Goal: Browse casually: Explore the website without a specific task or goal

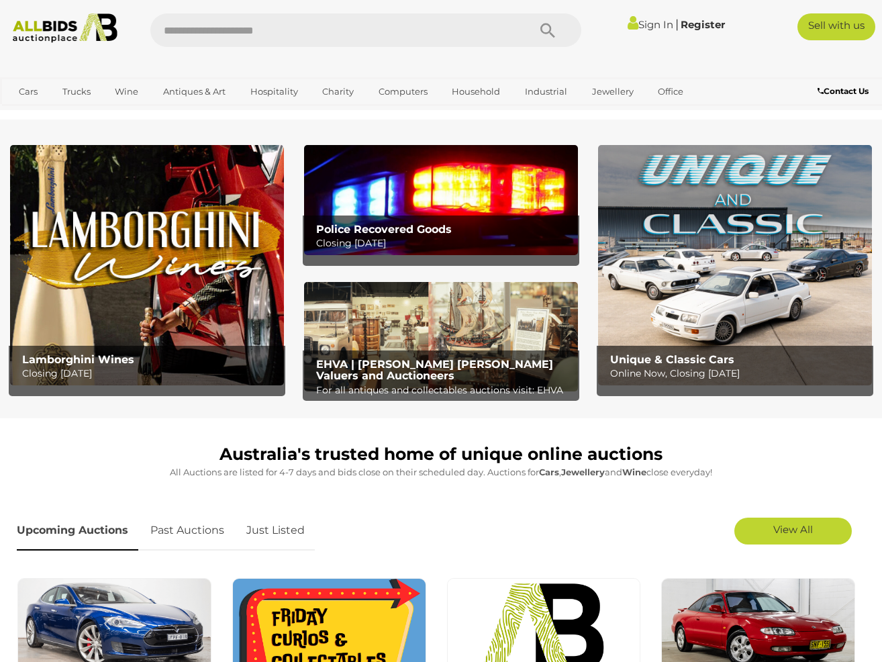
click at [473, 207] on img at bounding box center [441, 199] width 274 height 109
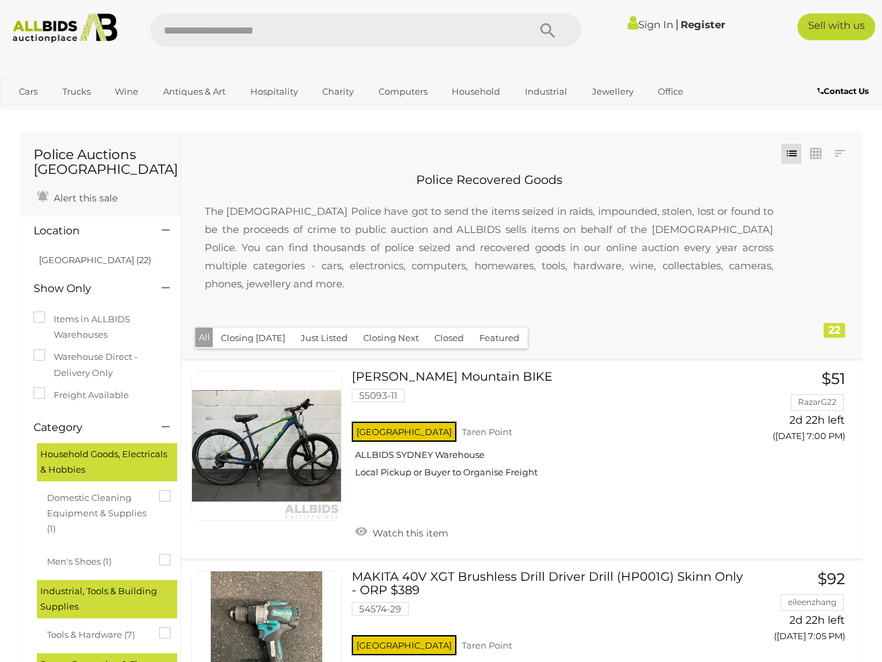
click at [657, 26] on link "Sign In" at bounding box center [651, 24] width 46 height 13
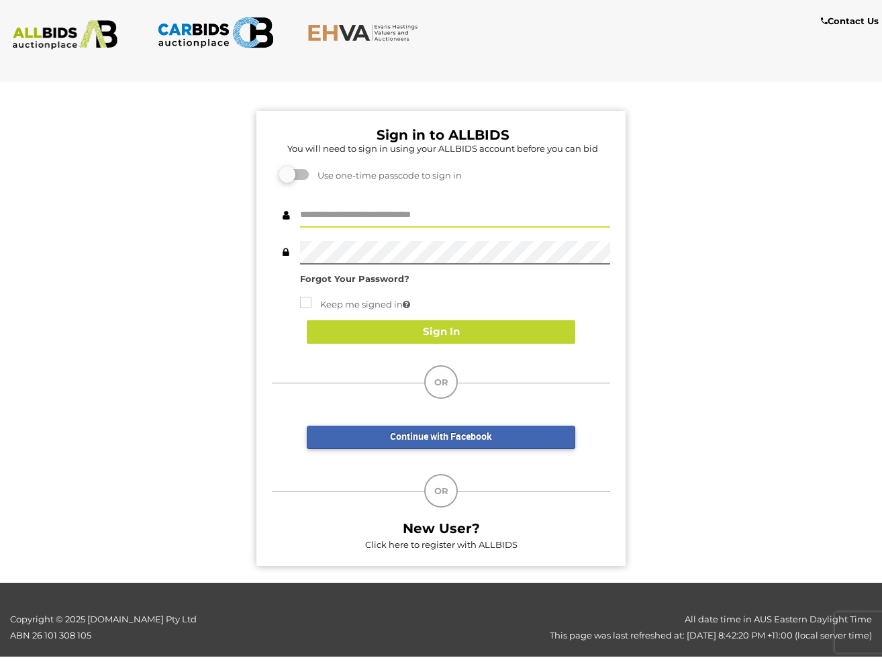
type input "*********"
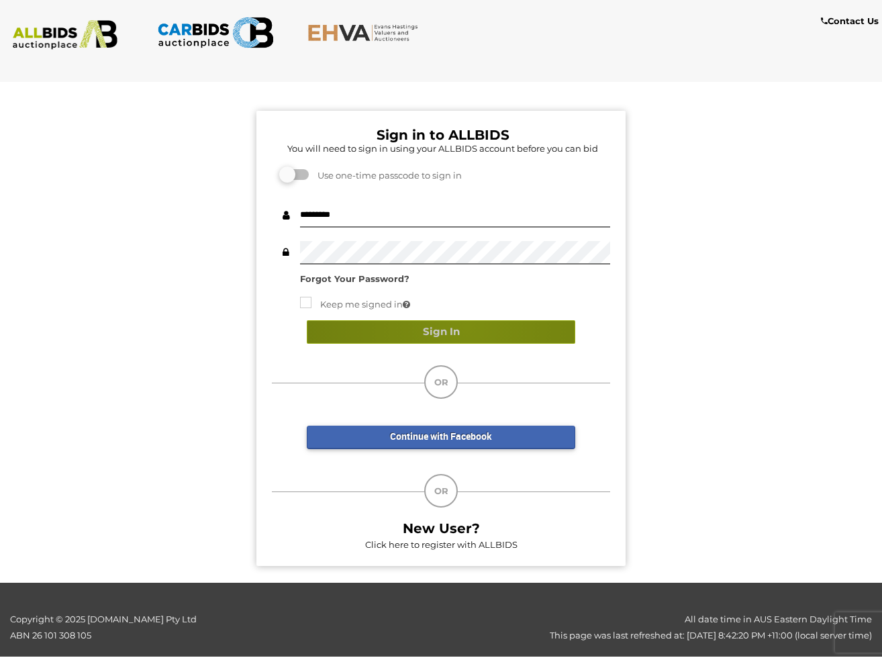
click at [467, 326] on button "Sign In" at bounding box center [441, 332] width 269 height 24
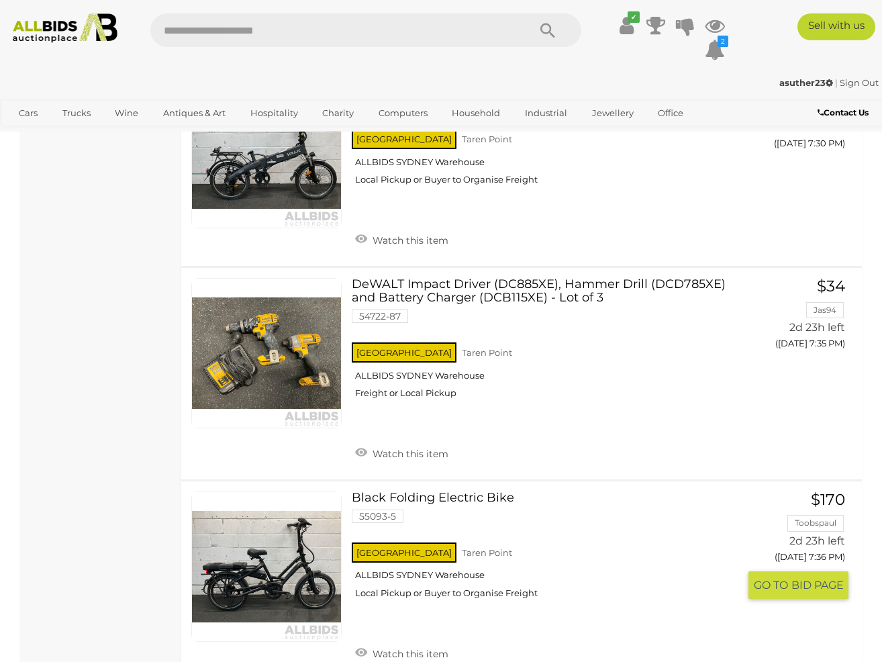
scroll to position [1516, 0]
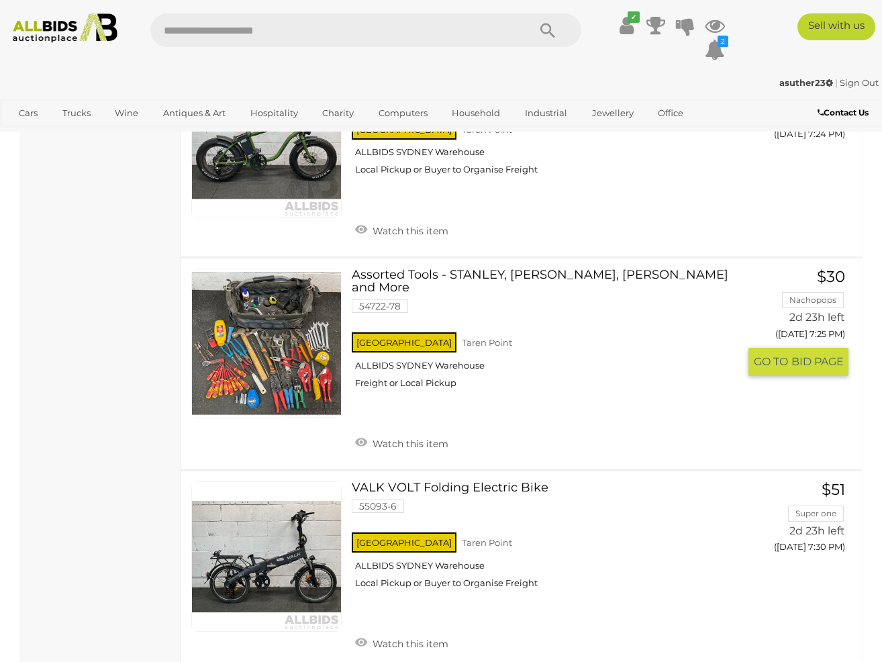
click at [446, 269] on link "Assorted Tools - STANLEY, HARON, TROJAN and More 54722-78 NSW Taren Point" at bounding box center [550, 334] width 377 height 131
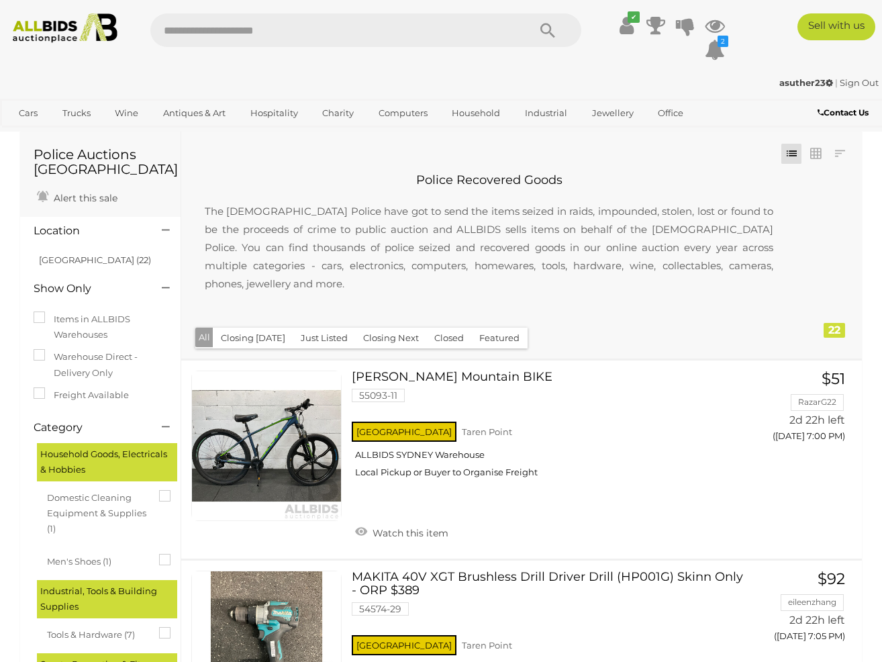
scroll to position [0, 0]
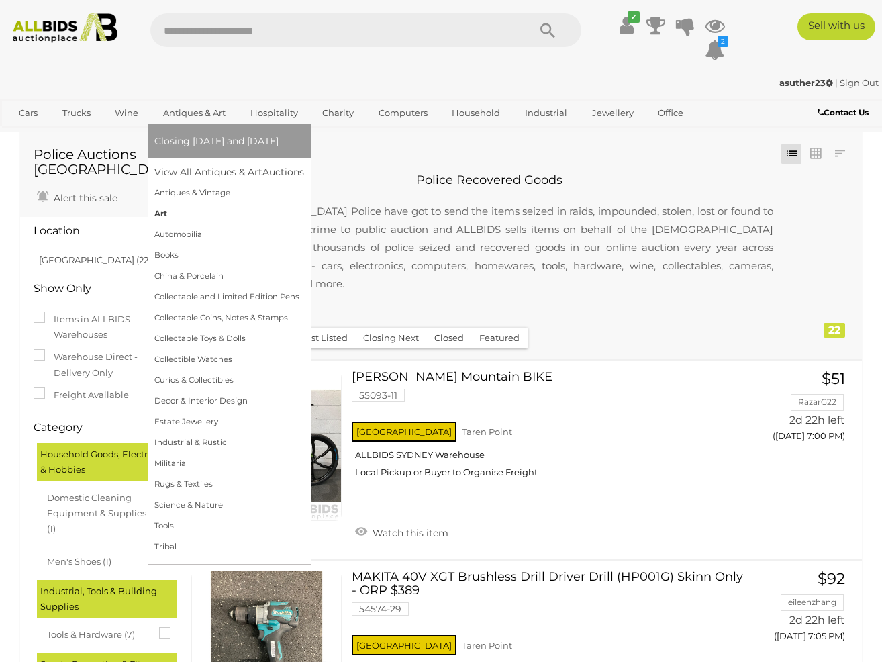
click at [175, 207] on link "Art" at bounding box center [229, 213] width 150 height 21
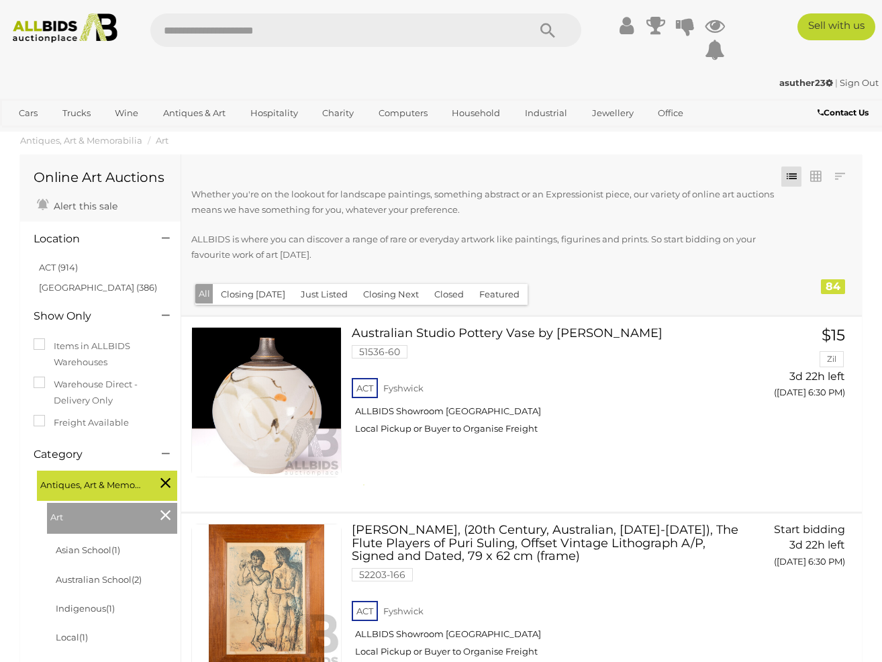
click at [48, 265] on link "ACT (914)" at bounding box center [58, 267] width 39 height 11
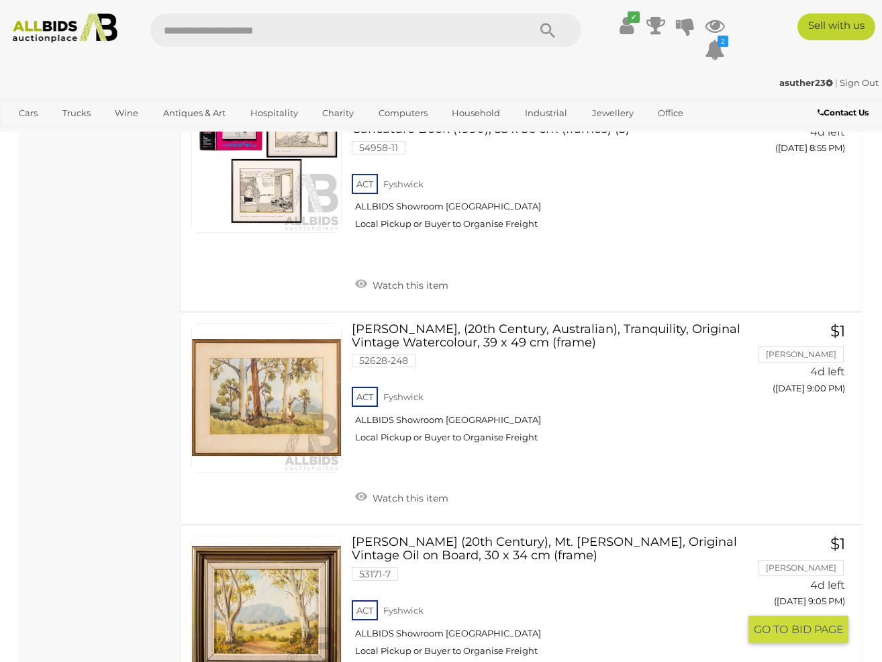
scroll to position [7824, 0]
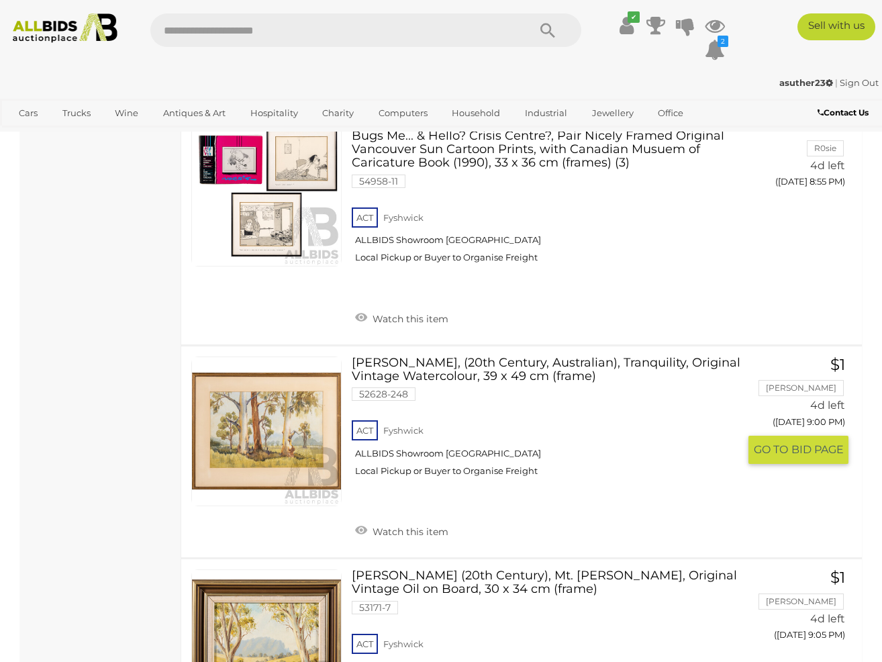
click at [465, 357] on link "Valda Clarke, (20th Century, Australian), Tranquility, Original Vintage Waterco…" at bounding box center [550, 422] width 377 height 131
click at [422, 569] on link "Irmgard Rosenfeldt (20th Century), Mt. Roland, Original Vintage Oil on Board, 3…" at bounding box center [550, 634] width 377 height 131
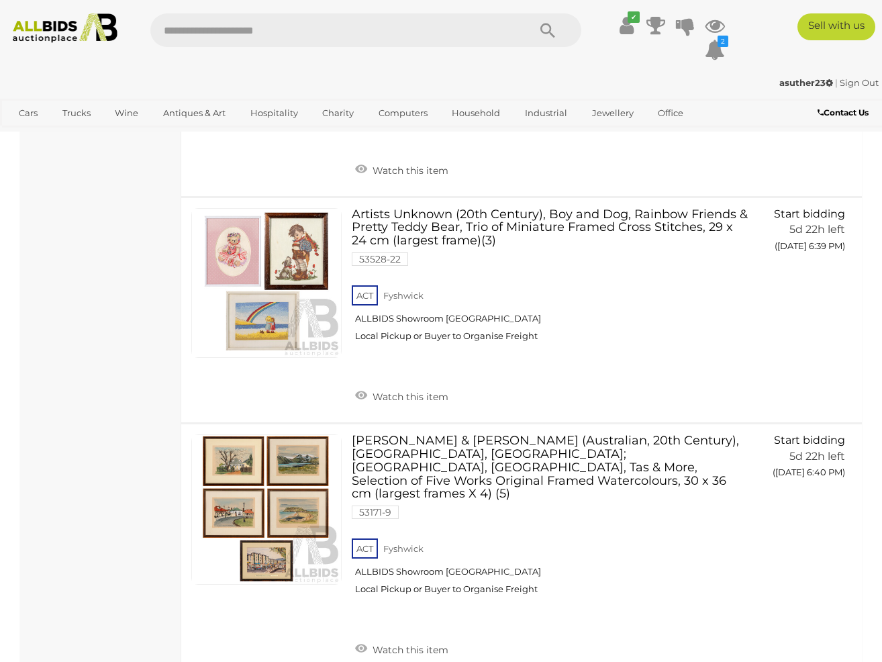
scroll to position [10616, 0]
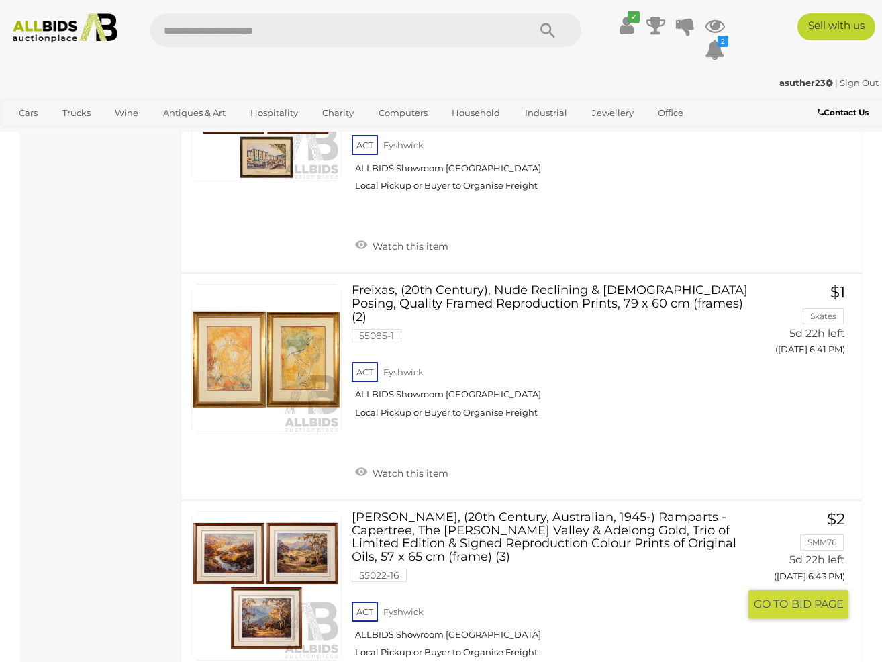
click at [514, 511] on link "John Bradley, (20th Century, Australian, 1945-) Ramparts - Capertree, The Grose…" at bounding box center [550, 589] width 377 height 157
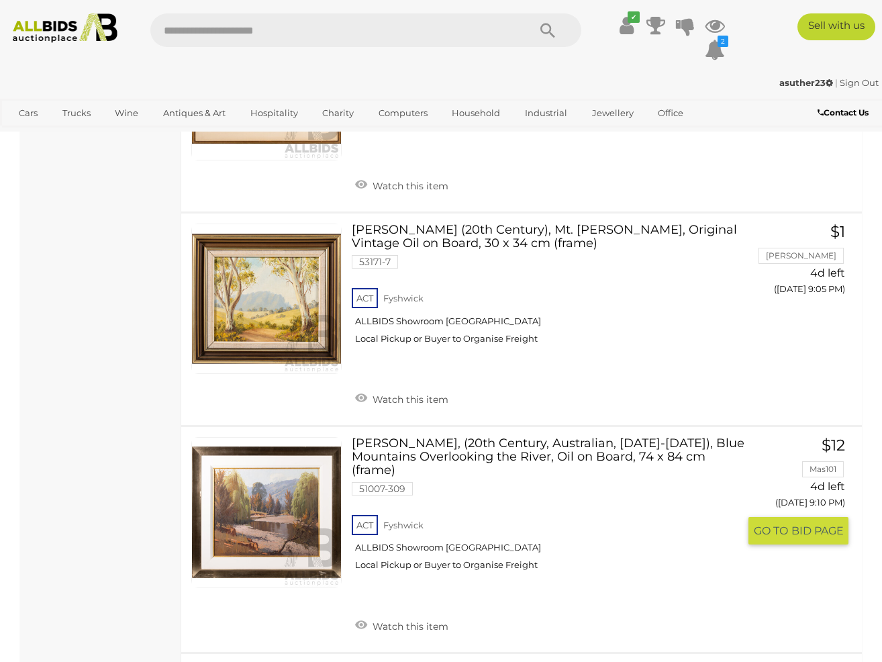
scroll to position [8049, 0]
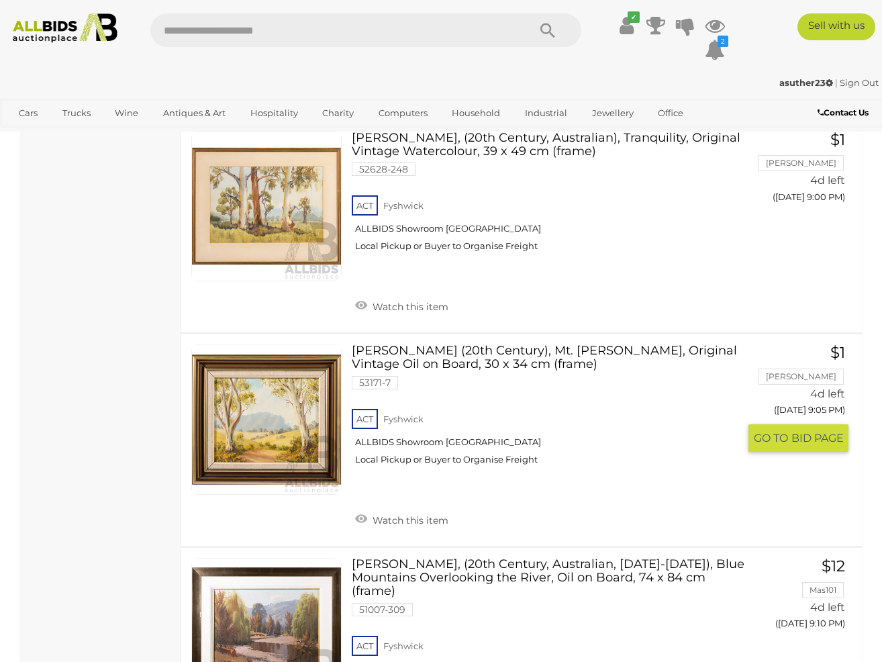
click at [433, 344] on link "Irmgard Rosenfeldt (20th Century), Mt. Roland, Original Vintage Oil on Board, 3…" at bounding box center [550, 409] width 377 height 131
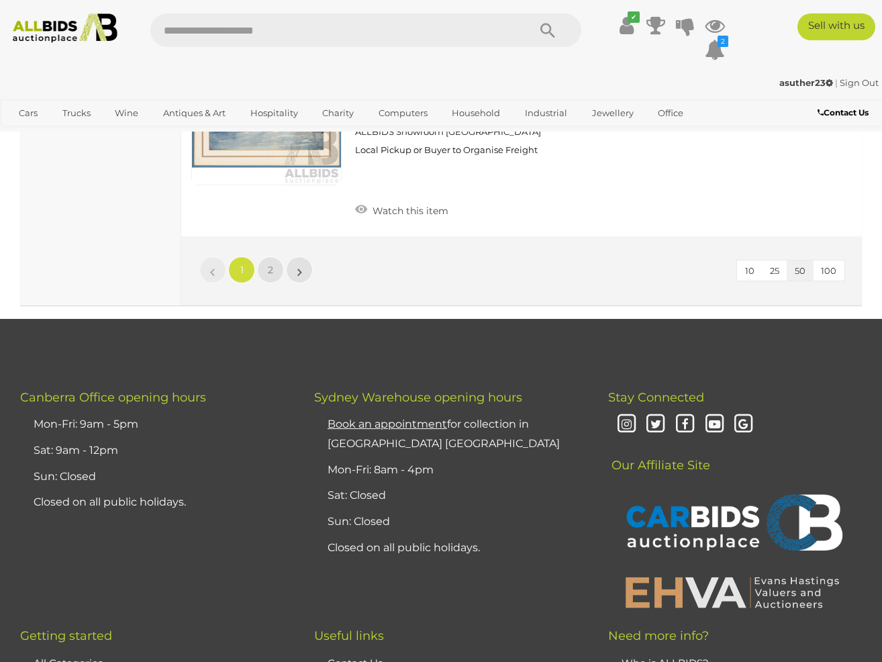
scroll to position [11054, 0]
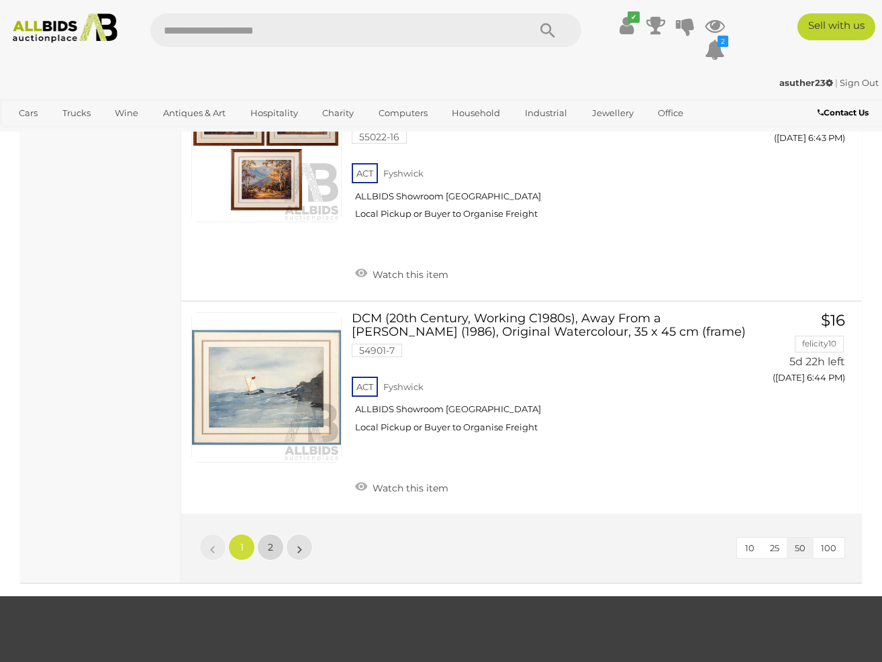
click at [270, 541] on span "2" at bounding box center [270, 547] width 5 height 12
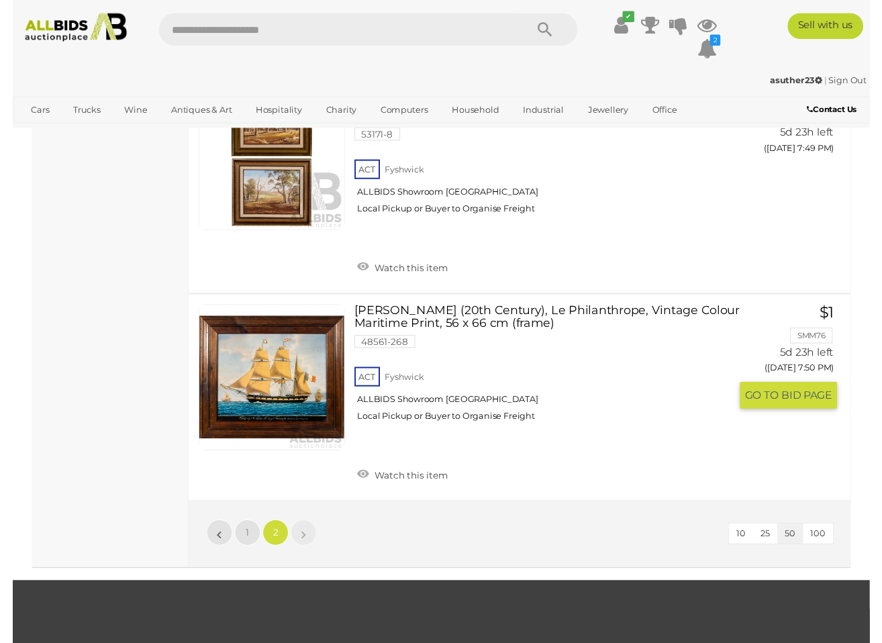
scroll to position [7294, 0]
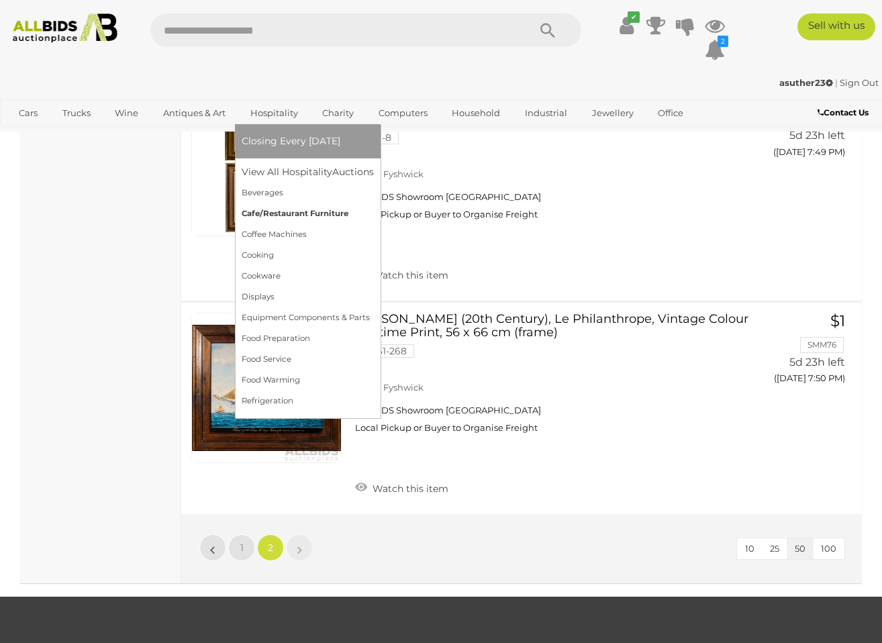
click at [275, 215] on link "Cafe/Restaurant Furniture" at bounding box center [308, 213] width 132 height 21
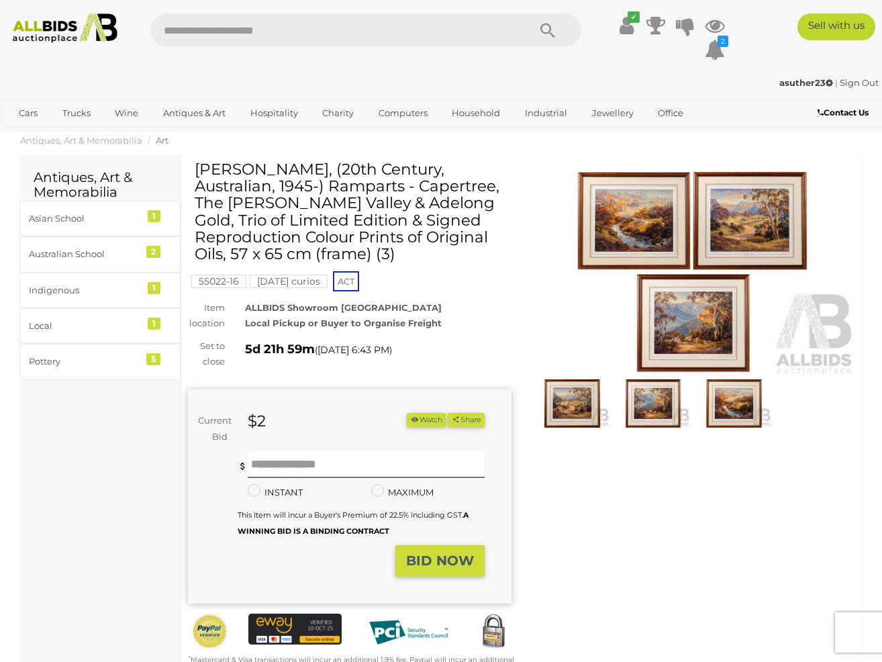
click at [617, 224] on img at bounding box center [694, 272] width 324 height 209
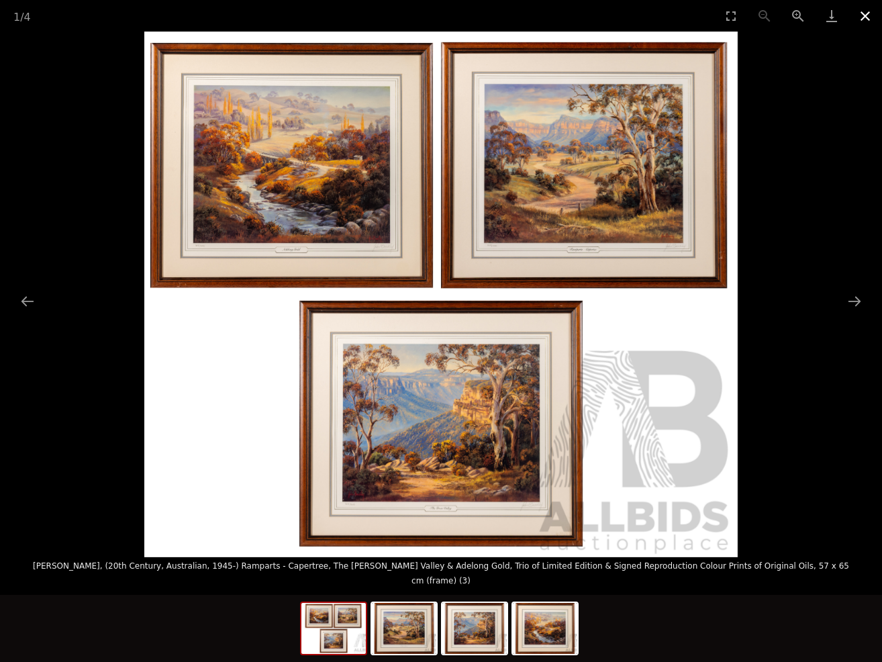
click at [864, 16] on button "Close gallery" at bounding box center [866, 16] width 34 height 32
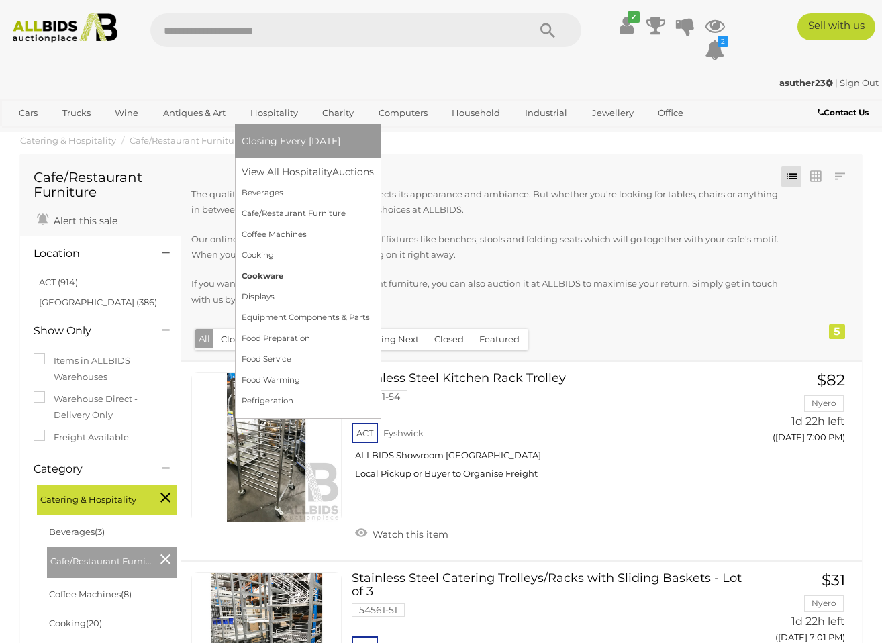
click at [273, 274] on link "Cookware" at bounding box center [308, 276] width 132 height 21
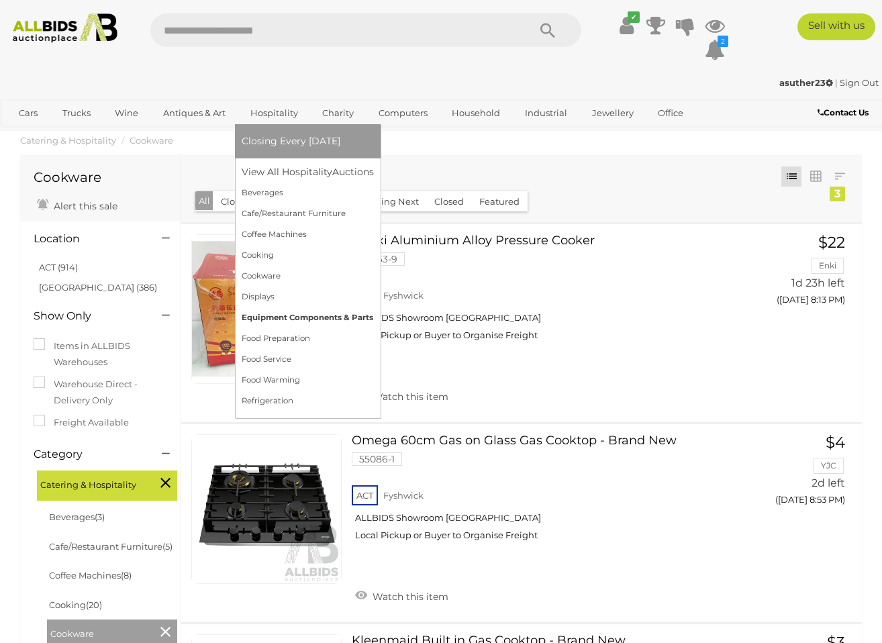
click at [285, 313] on link "Equipment Components & Parts" at bounding box center [308, 318] width 132 height 21
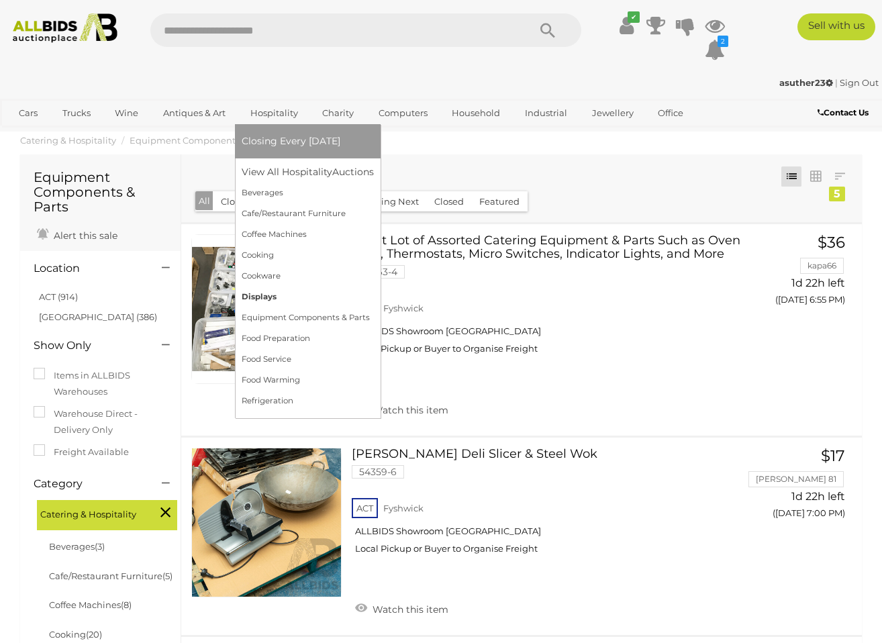
click at [256, 294] on link "Displays" at bounding box center [308, 297] width 132 height 21
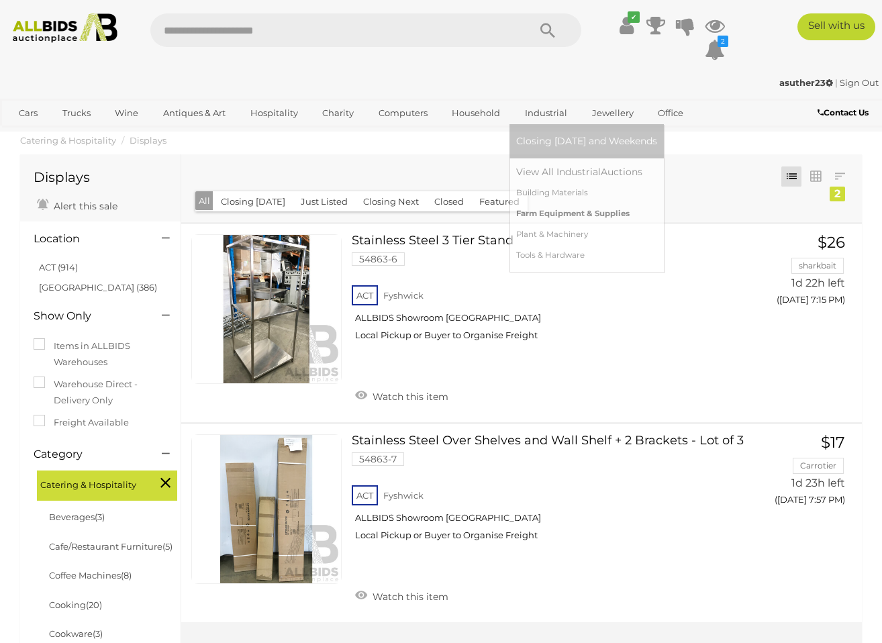
click at [529, 214] on link "Farm Equipment & Supplies" at bounding box center [586, 213] width 141 height 21
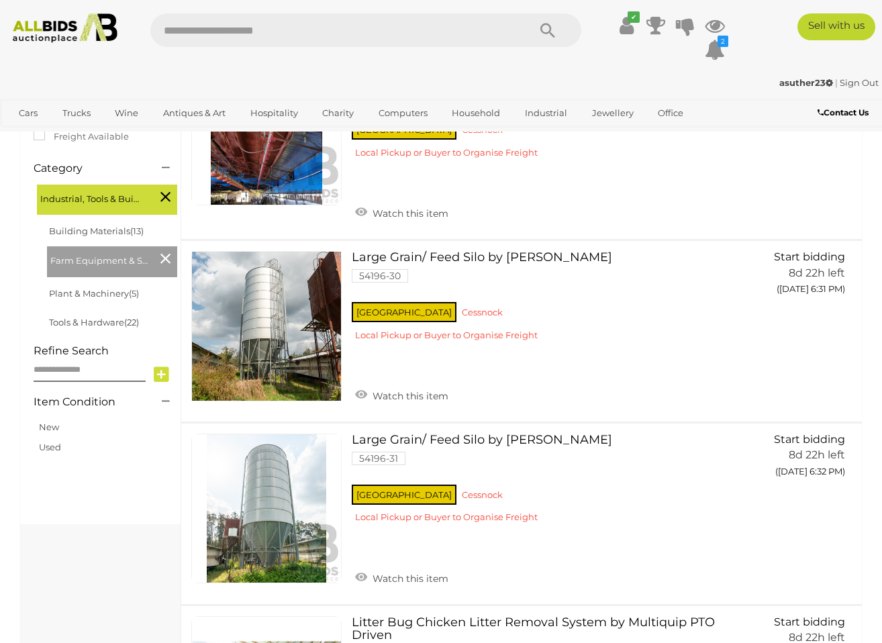
scroll to position [3, 0]
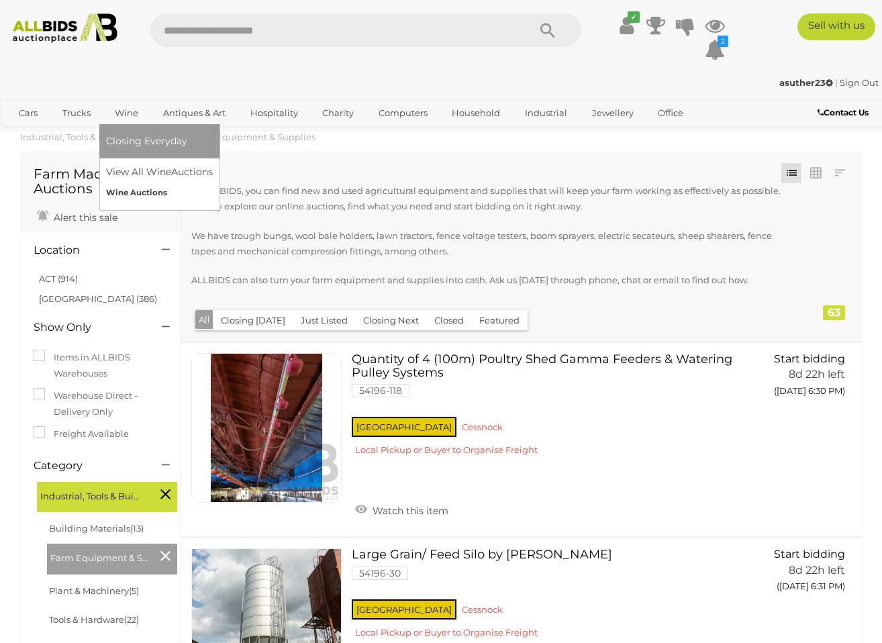
click at [128, 193] on link "Wine Auctions" at bounding box center [159, 193] width 107 height 21
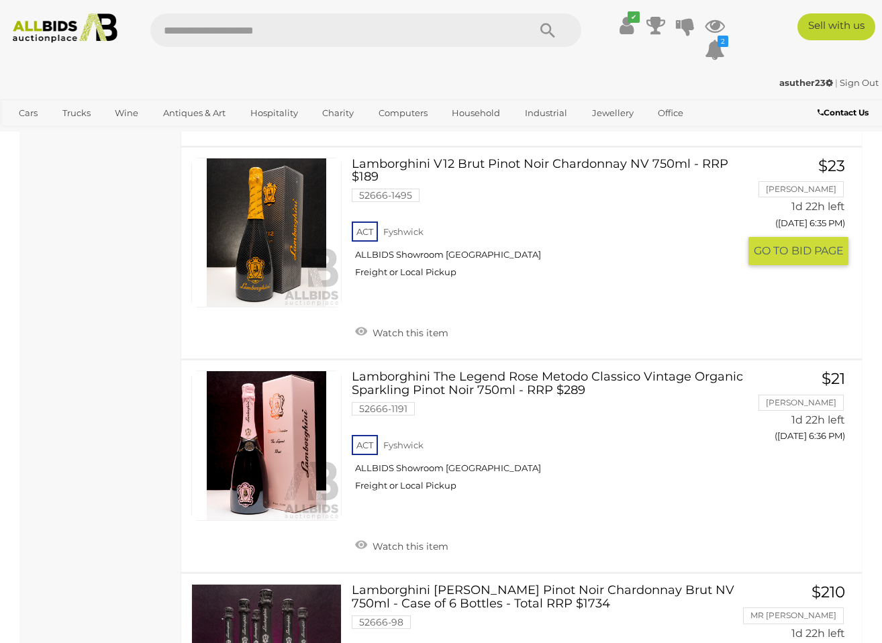
scroll to position [1836, 0]
